Goal: Information Seeking & Learning: Learn about a topic

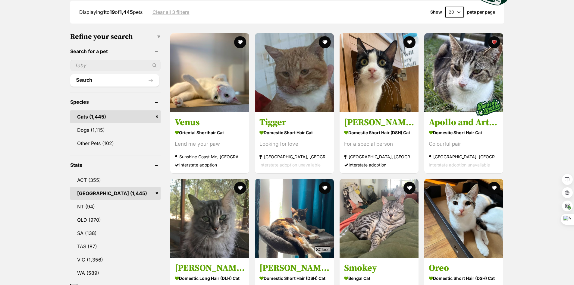
scroll to position [164, 0]
drag, startPoint x: 324, startPoint y: 248, endPoint x: 576, endPoint y: 113, distance: 286.1
click at [324, 248] on span "Close" at bounding box center [323, 249] width 16 height 6
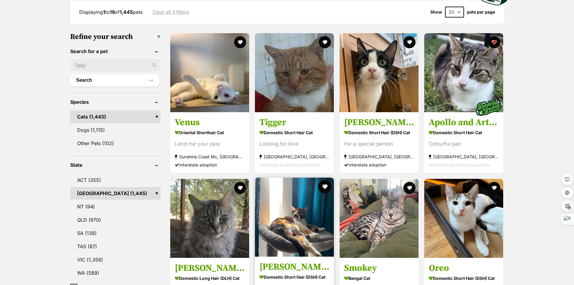
scroll to position [259, 0]
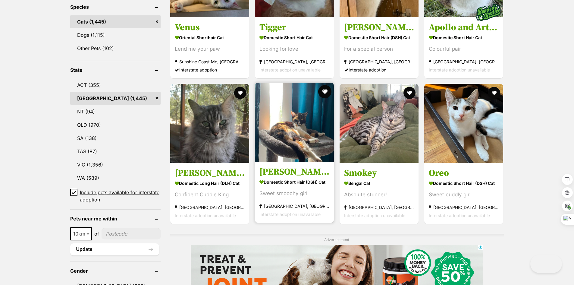
click at [324, 90] on button "favourite" at bounding box center [324, 91] width 13 height 13
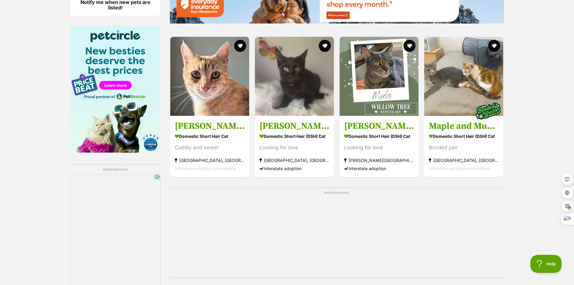
scroll to position [1010, 0]
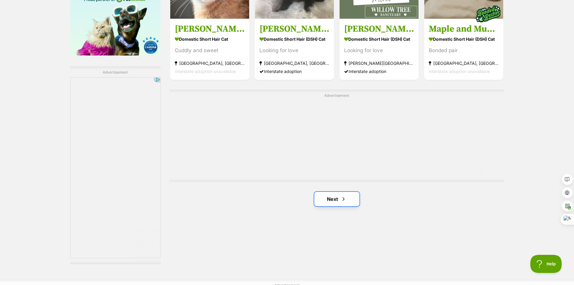
click at [346, 201] on link "Next" at bounding box center [336, 199] width 45 height 14
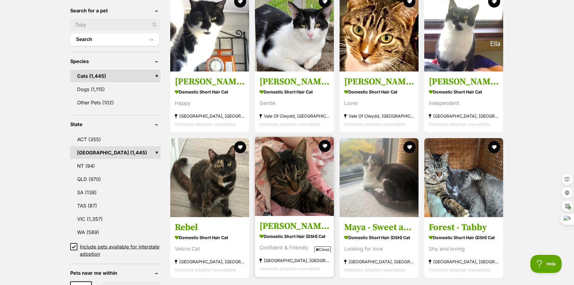
click at [323, 248] on span "Close" at bounding box center [323, 249] width 16 height 6
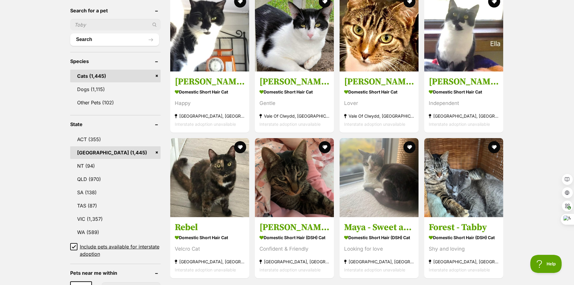
drag, startPoint x: 556, startPoint y: 125, endPoint x: 558, endPoint y: 119, distance: 6.1
drag, startPoint x: 544, startPoint y: 55, endPoint x: 551, endPoint y: 61, distance: 8.8
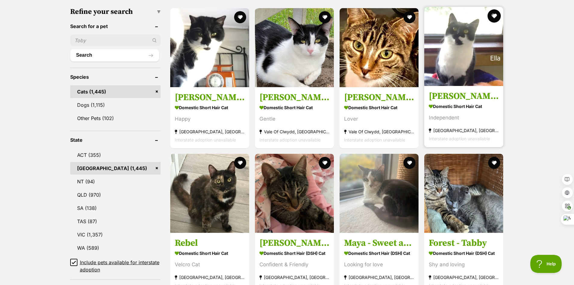
click at [494, 16] on button "favourite" at bounding box center [494, 15] width 13 height 13
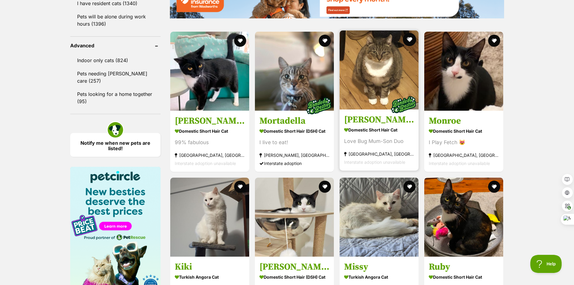
click at [411, 39] on button "favourite" at bounding box center [409, 39] width 13 height 13
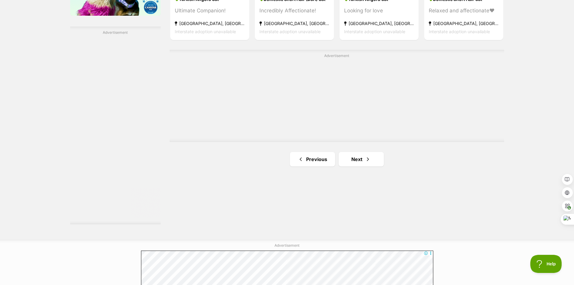
scroll to position [1070, 0]
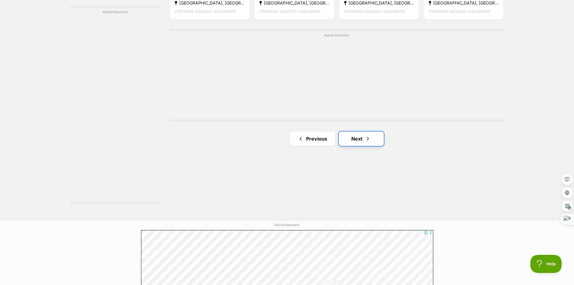
click at [365, 137] on span "Next page" at bounding box center [368, 138] width 6 height 7
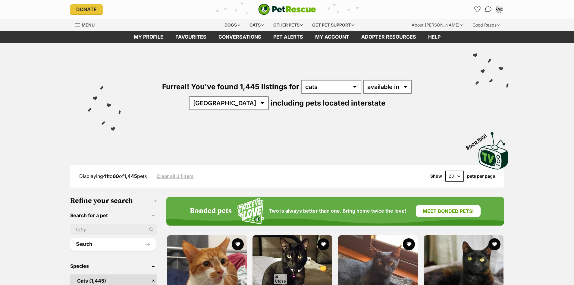
scroll to position [904, 0]
